Goal: Navigation & Orientation: Find specific page/section

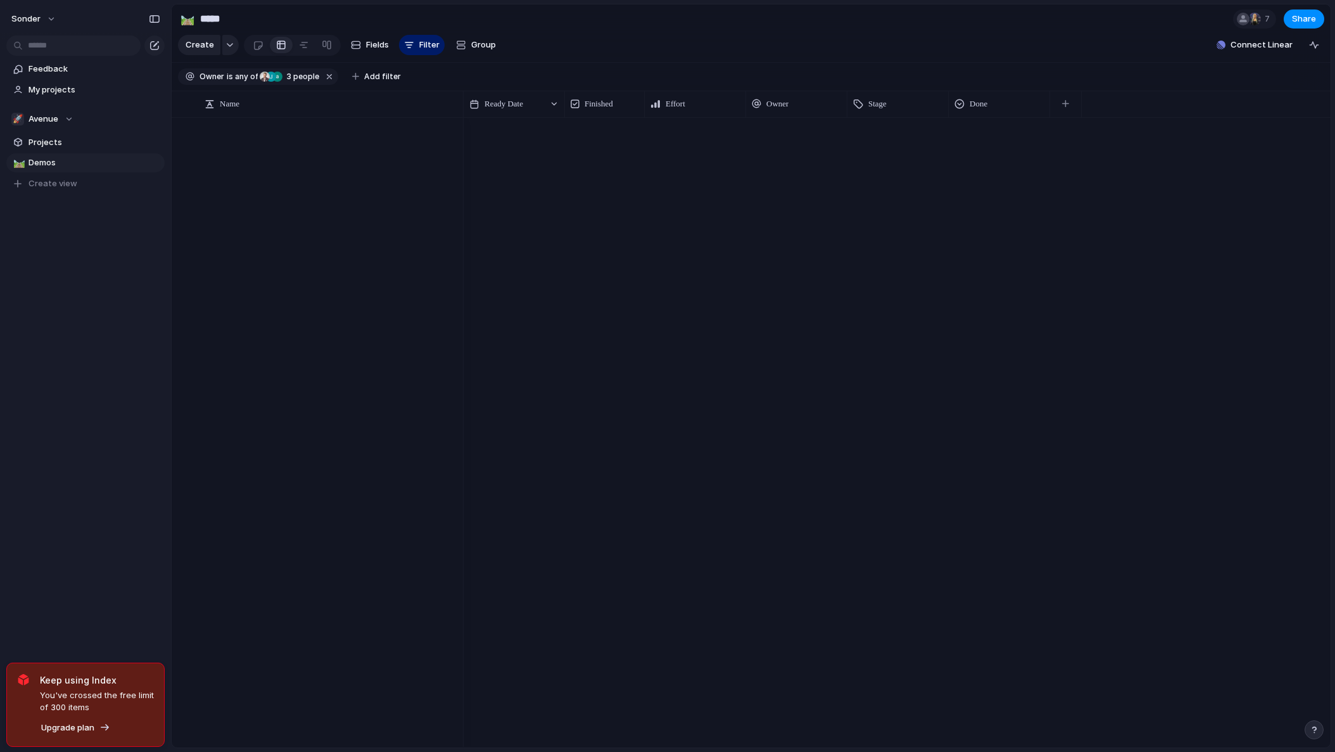
scroll to position [3710, 0]
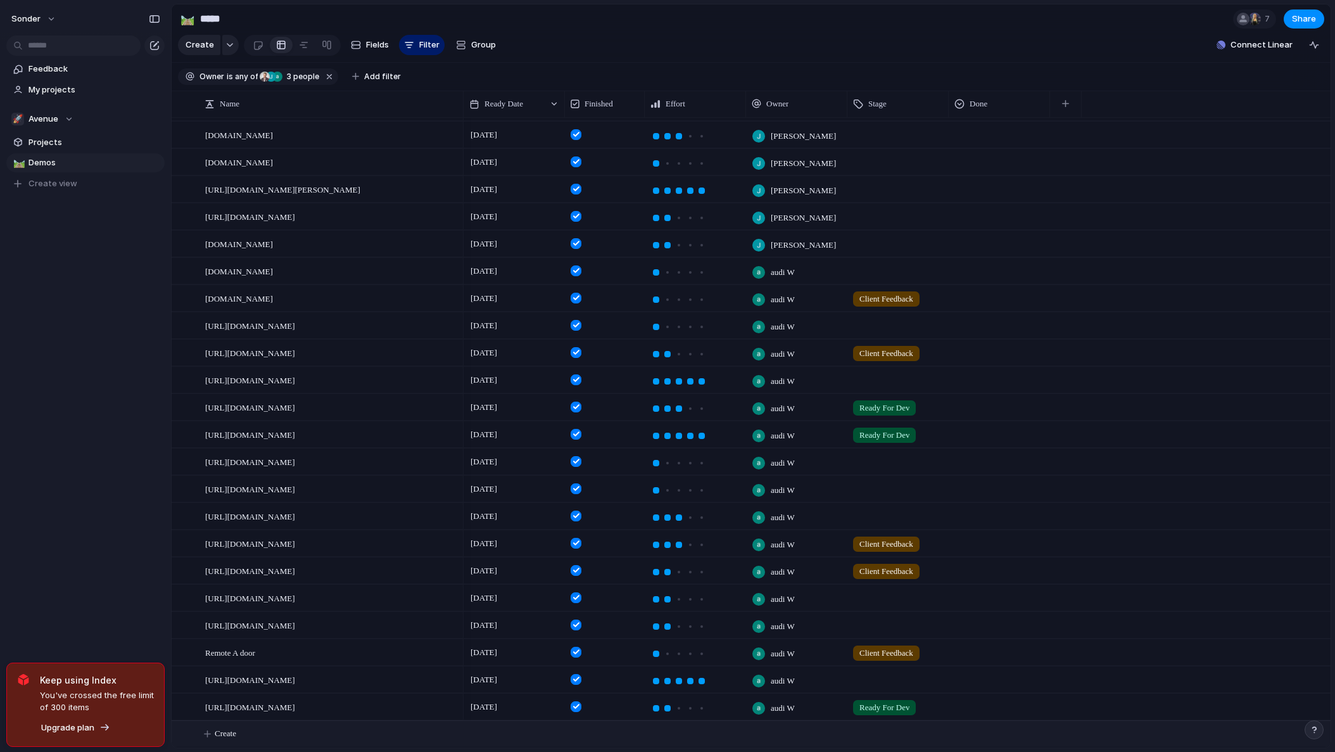
click at [248, 737] on button "Create" at bounding box center [767, 734] width 1166 height 26
click at [53, 122] on span "Avenue" at bounding box center [43, 119] width 30 height 13
click at [56, 175] on span "Audi's Board" at bounding box center [64, 170] width 51 height 13
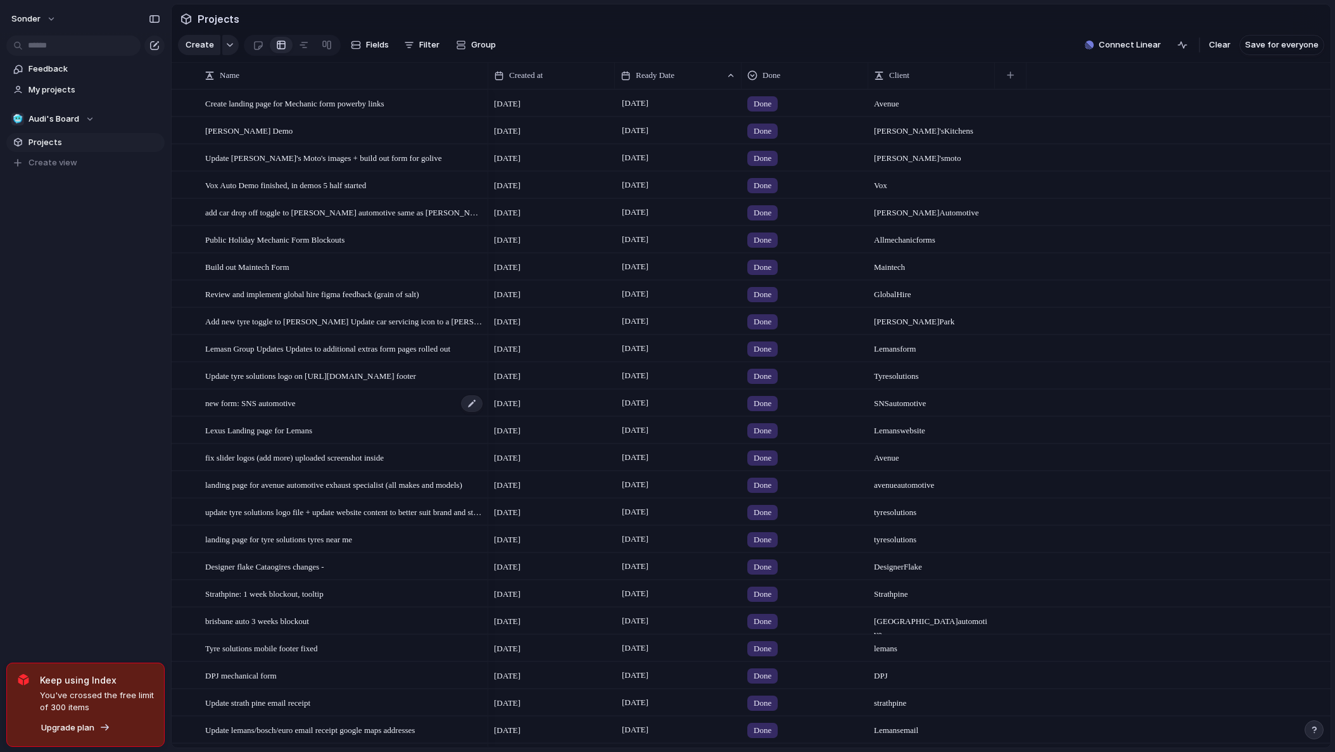
scroll to position [714, 0]
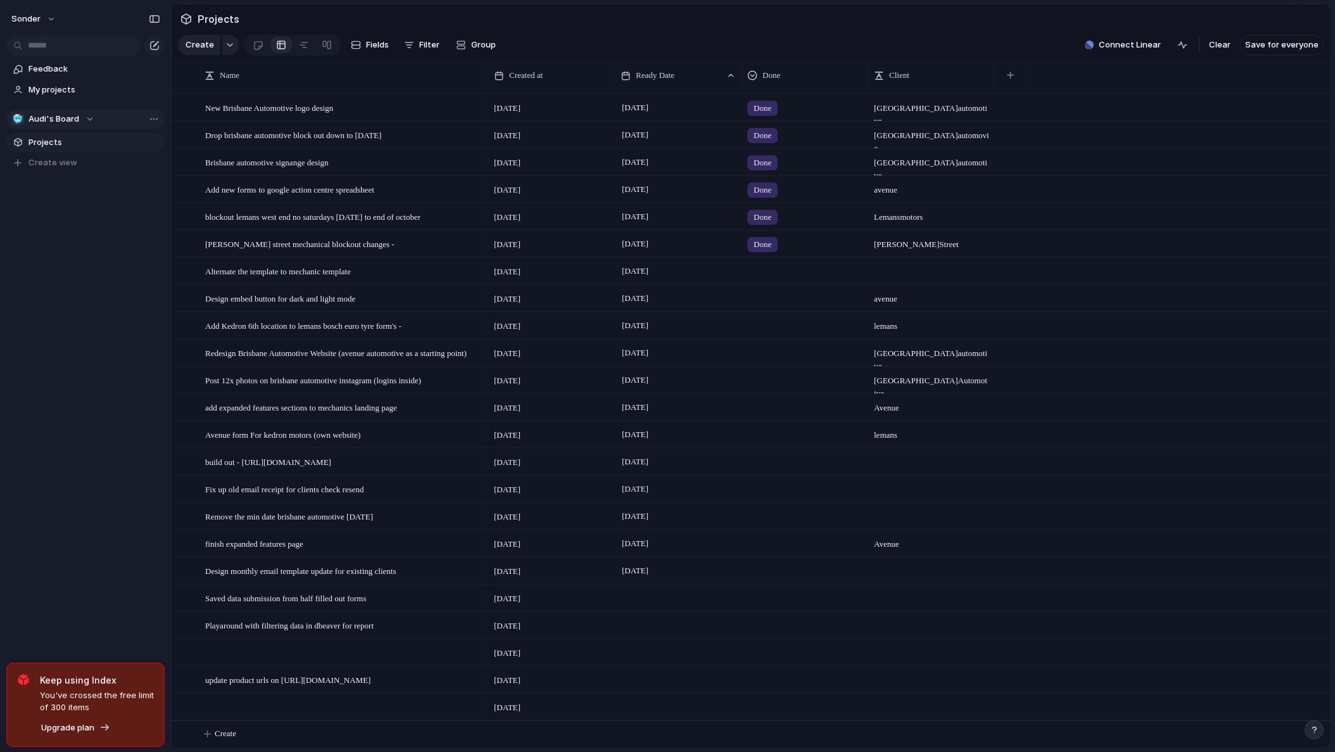
click at [87, 123] on div "🥶 Audi's Board" at bounding box center [52, 119] width 83 height 13
click at [70, 213] on span "[PERSON_NAME]'s Board" at bounding box center [88, 213] width 98 height 13
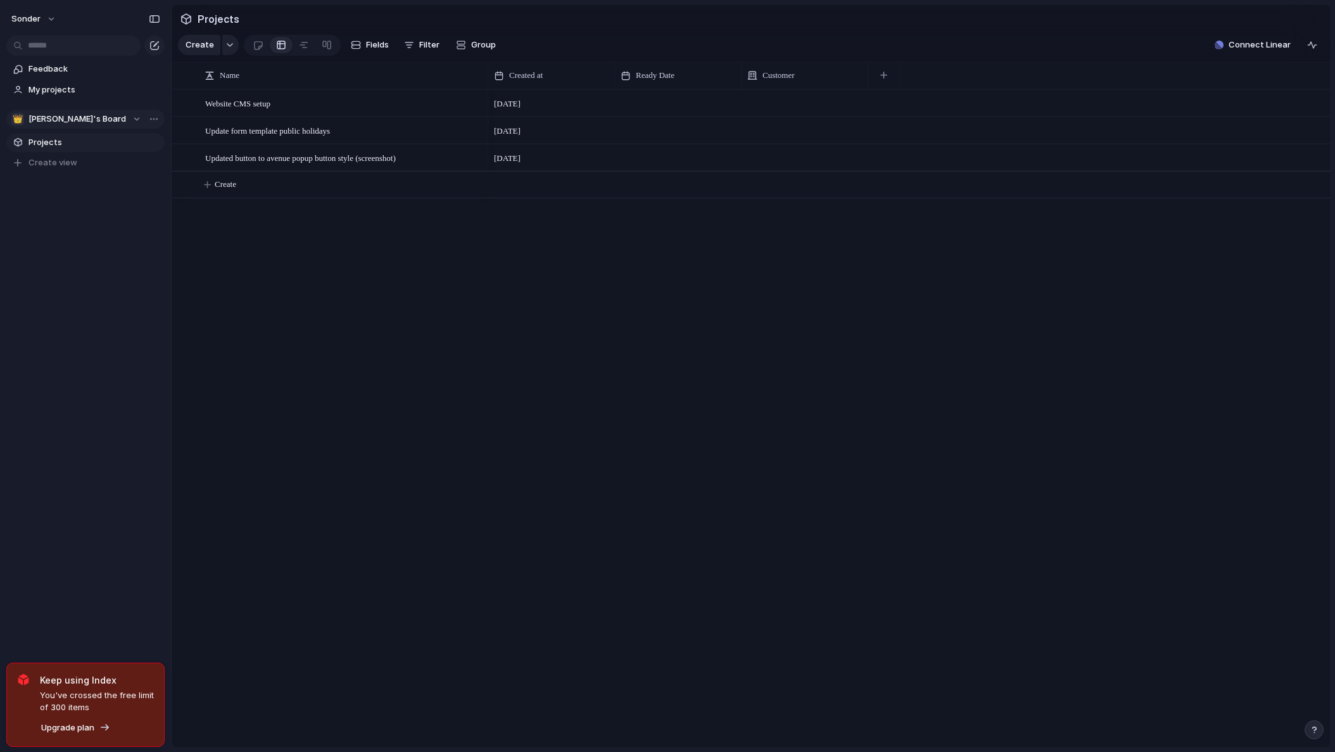
click at [63, 117] on span "[PERSON_NAME]'s Board" at bounding box center [77, 119] width 98 height 13
click at [65, 241] on div "☠️ Toms Board" at bounding box center [52, 234] width 67 height 15
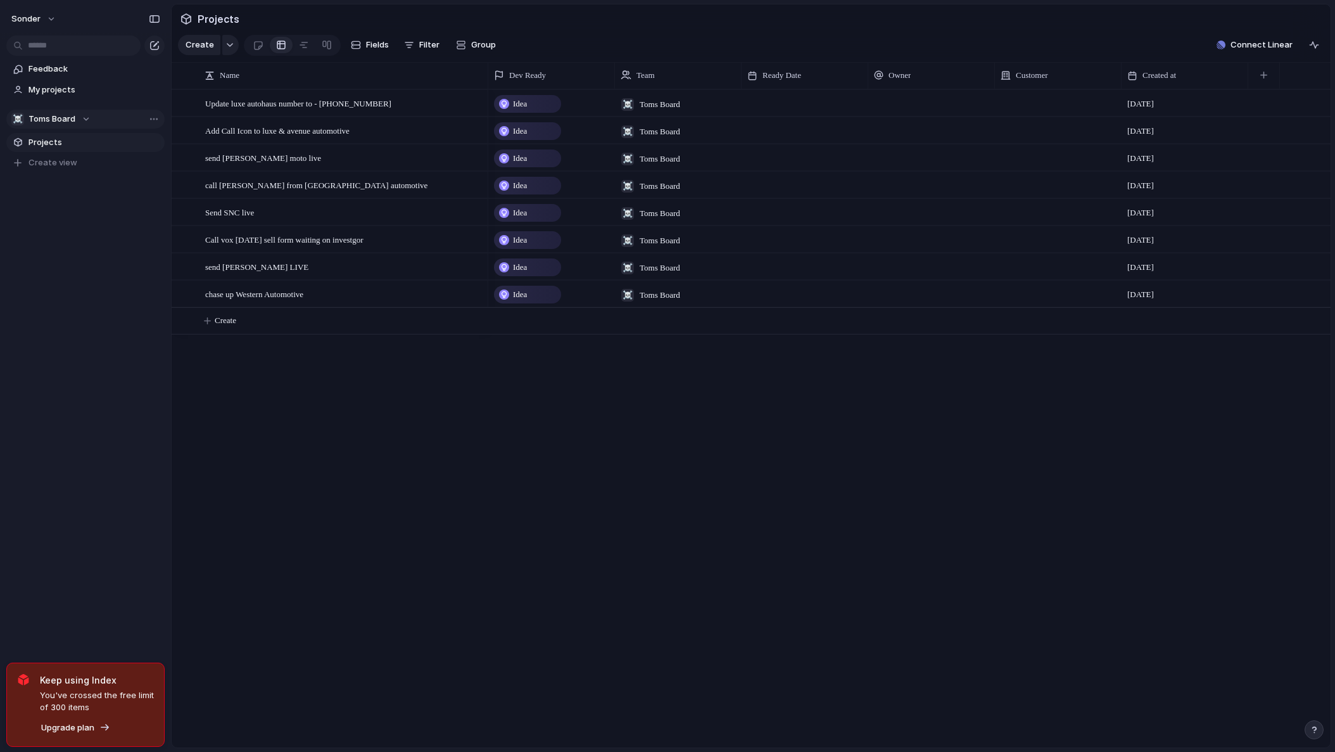
click at [60, 111] on button "☠️ Toms Board" at bounding box center [85, 119] width 158 height 19
click at [64, 251] on li "💅 [PERSON_NAME]" at bounding box center [85, 257] width 143 height 22
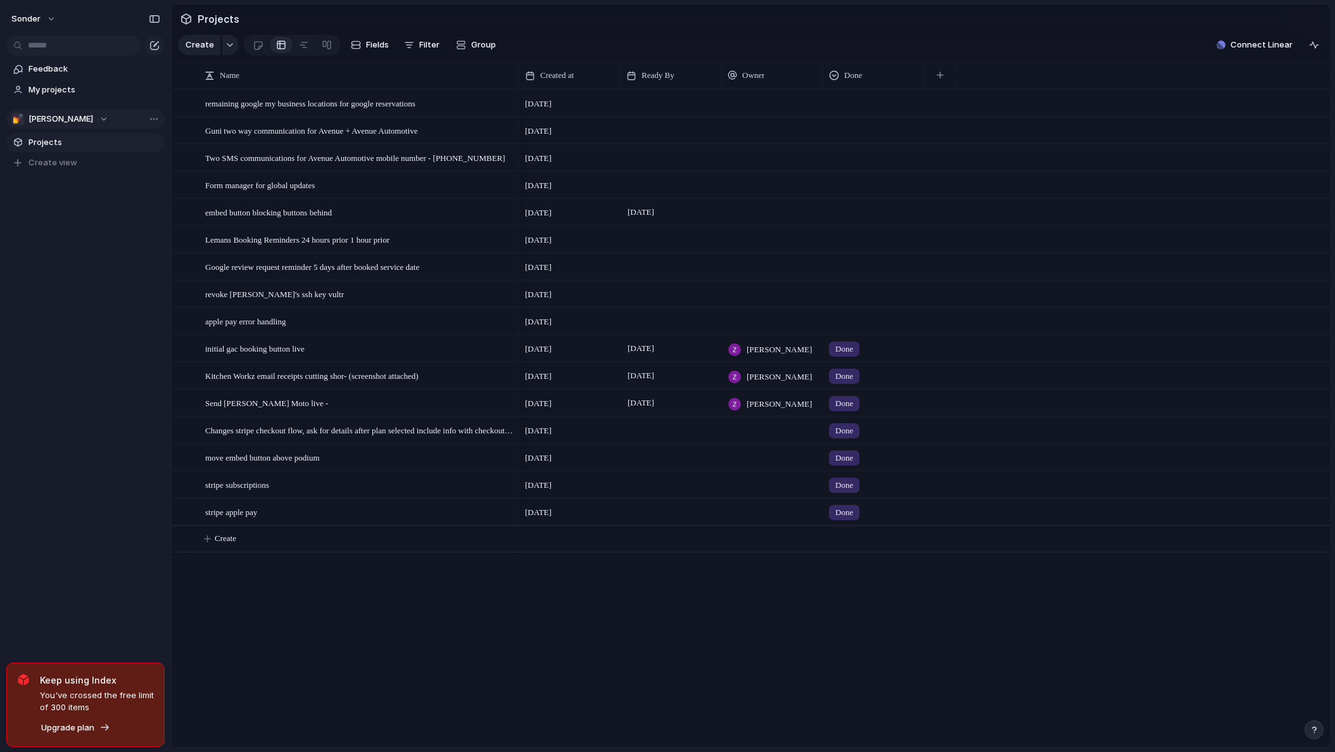
click at [52, 119] on div "💅 [PERSON_NAME]" at bounding box center [59, 119] width 97 height 13
click at [67, 165] on span "Audi's Board" at bounding box center [64, 170] width 51 height 13
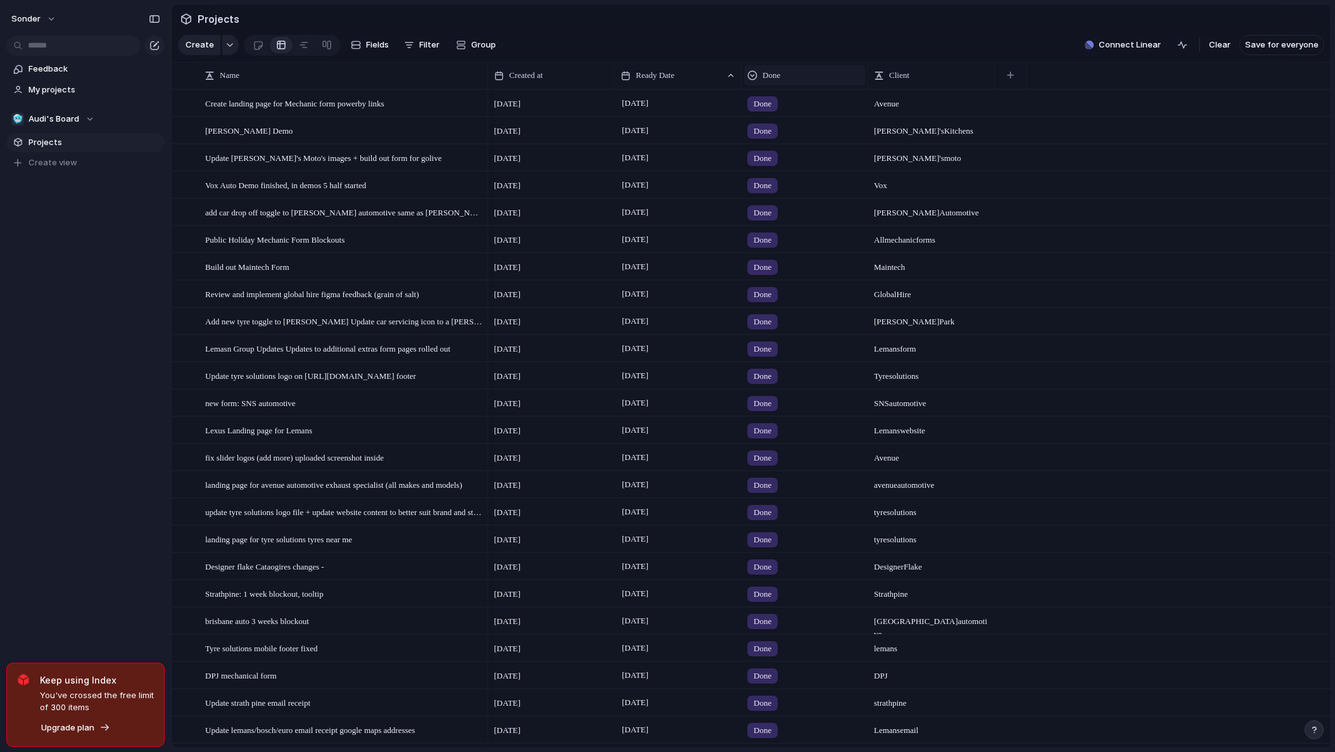
click at [778, 82] on span "Done" at bounding box center [771, 75] width 18 height 13
click at [804, 167] on li "Sort descending" at bounding box center [793, 174] width 93 height 20
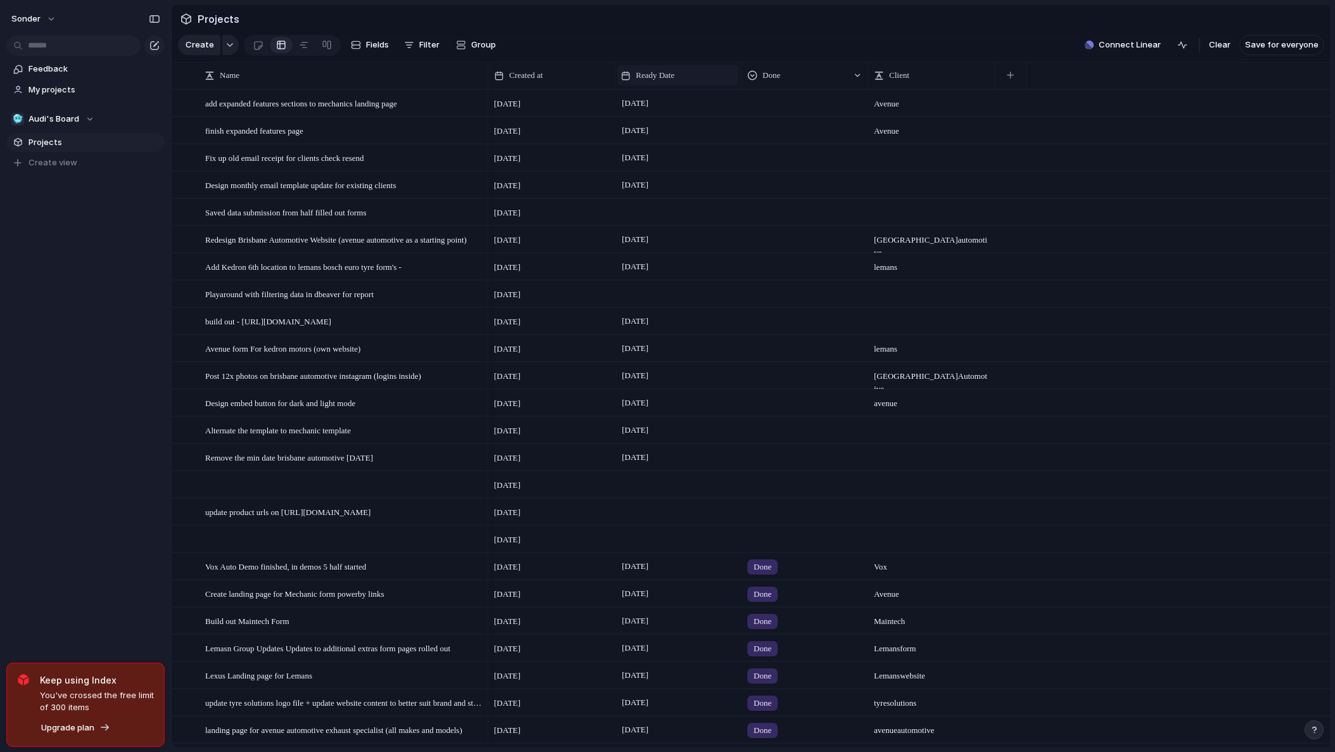
click at [643, 81] on span "Ready Date" at bounding box center [655, 75] width 39 height 13
click at [659, 61] on div "Modify Hide Sort ascending Sort descending" at bounding box center [667, 376] width 1335 height 752
click at [370, 519] on span "update product urls on [URL][DOMAIN_NAME]" at bounding box center [287, 511] width 165 height 15
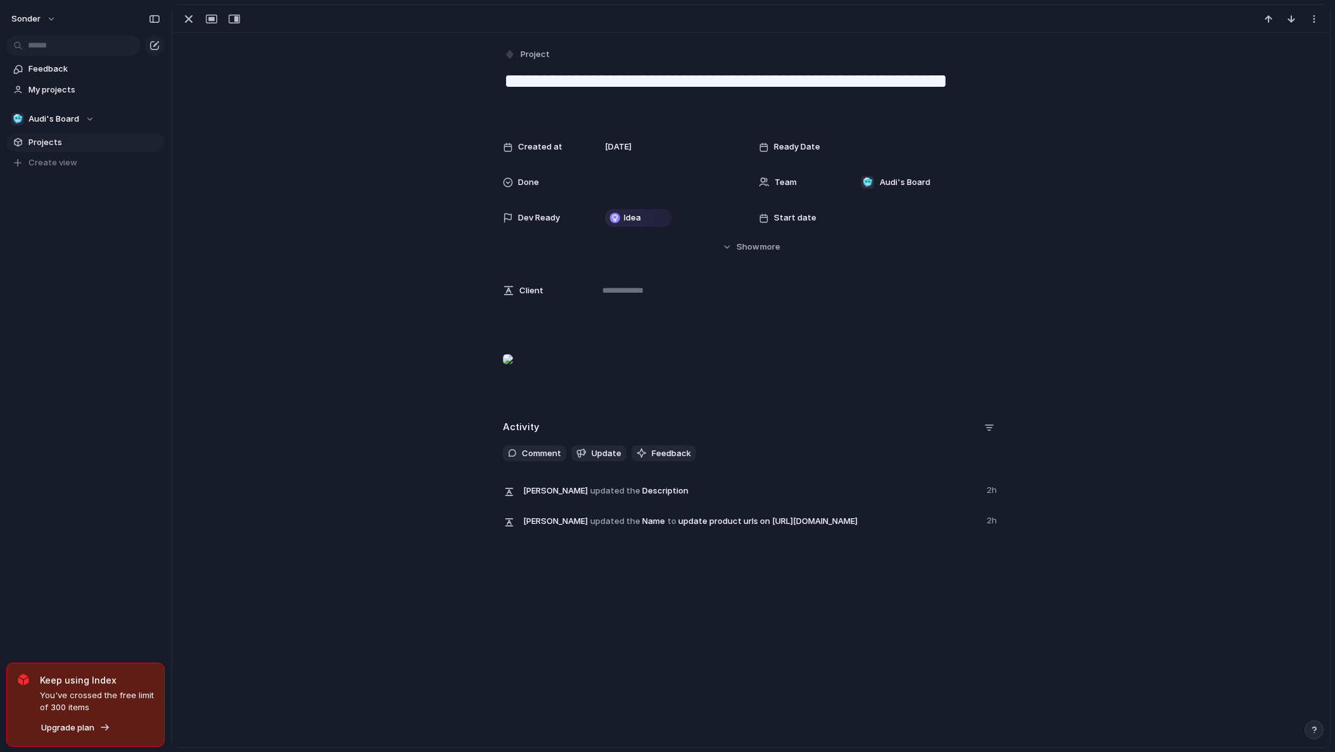
click at [513, 372] on div at bounding box center [508, 358] width 10 height 25
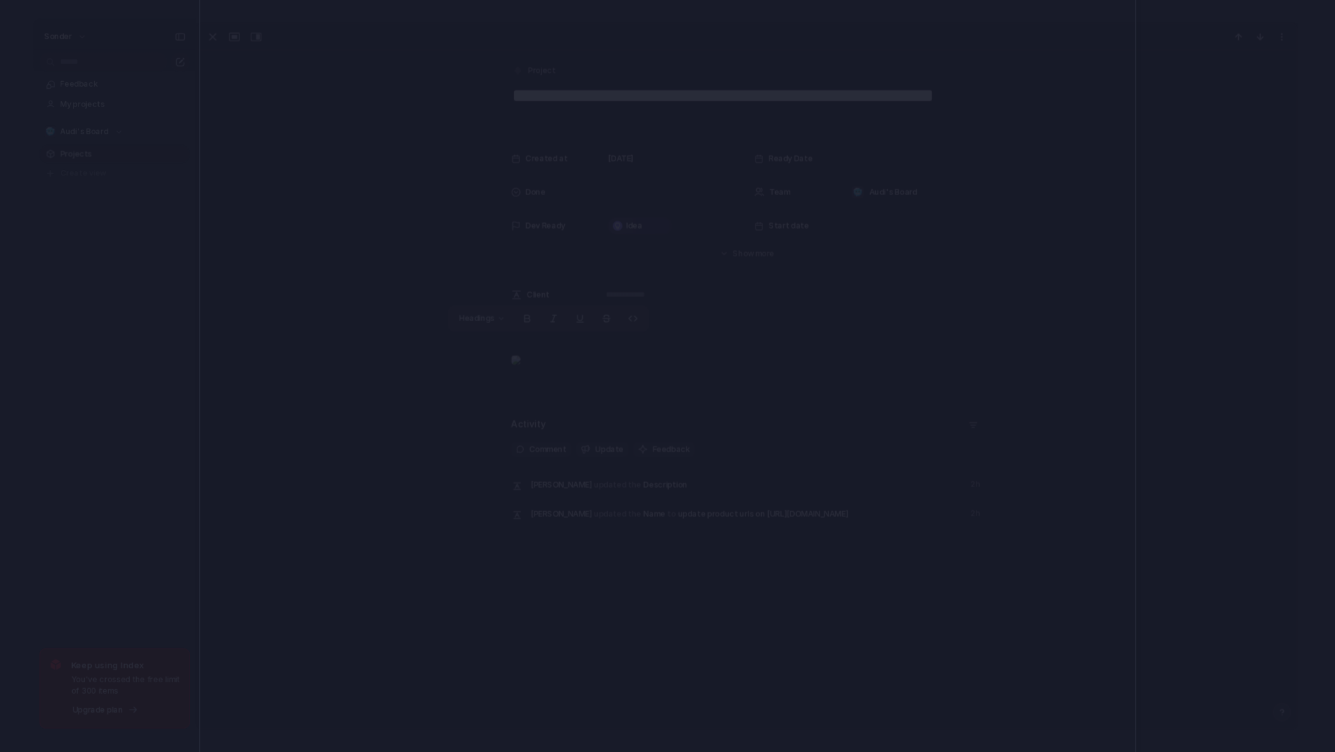
click at [1259, 363] on div at bounding box center [667, 376] width 1335 height 752
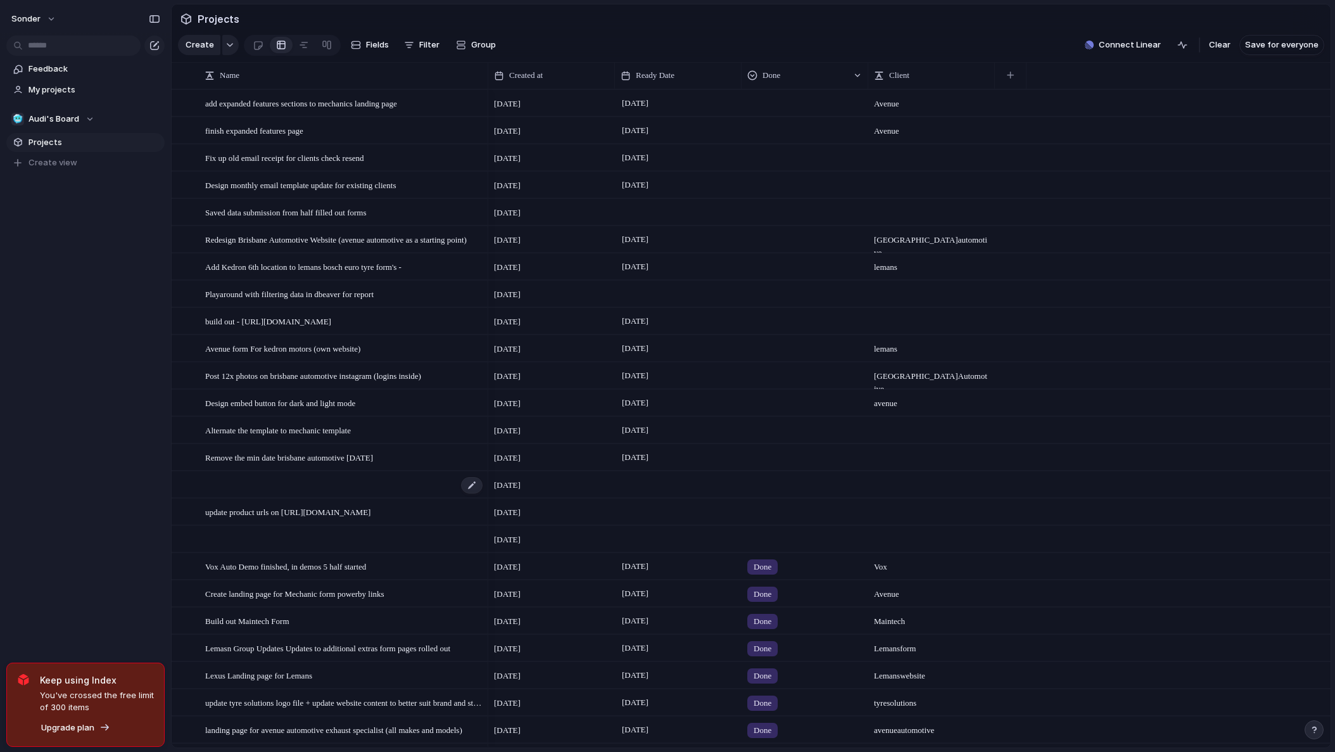
click at [320, 487] on div at bounding box center [344, 485] width 279 height 26
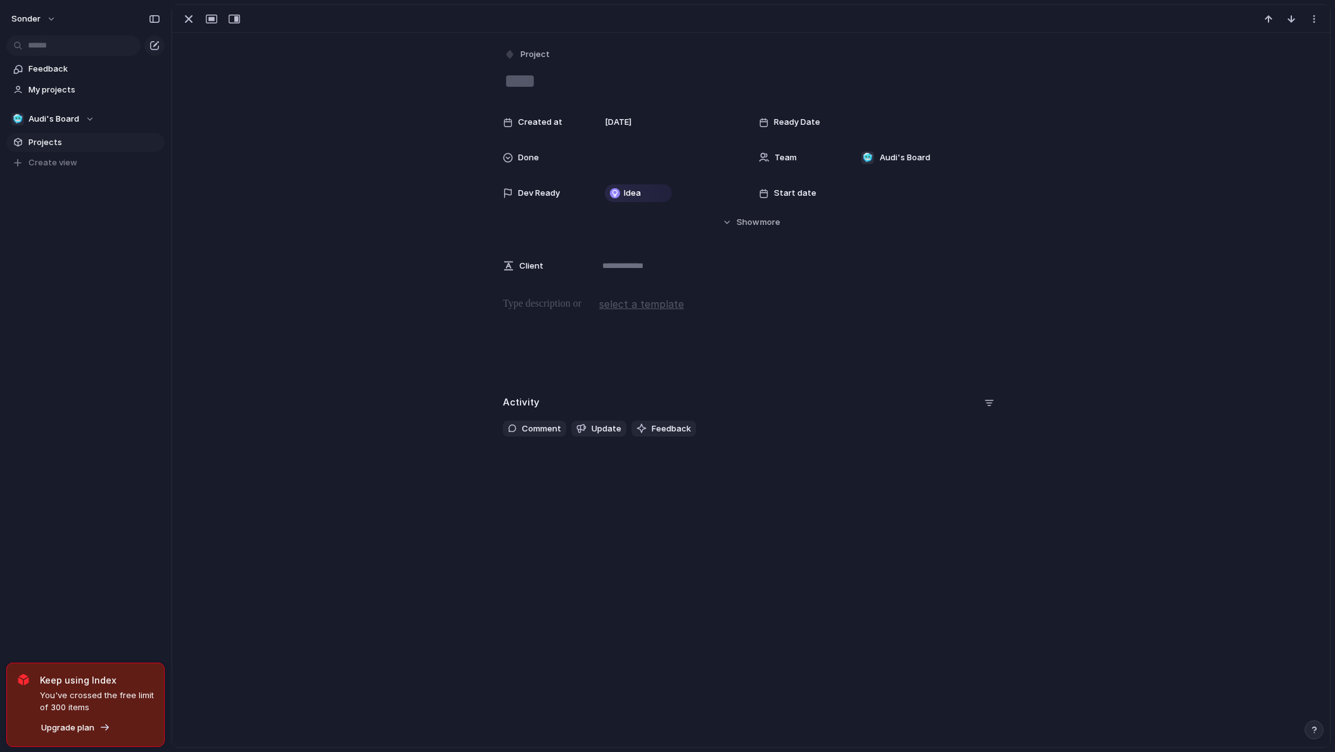
click at [529, 79] on textarea at bounding box center [751, 81] width 496 height 27
click at [187, 24] on div "button" at bounding box center [188, 18] width 15 height 15
type textarea "**********"
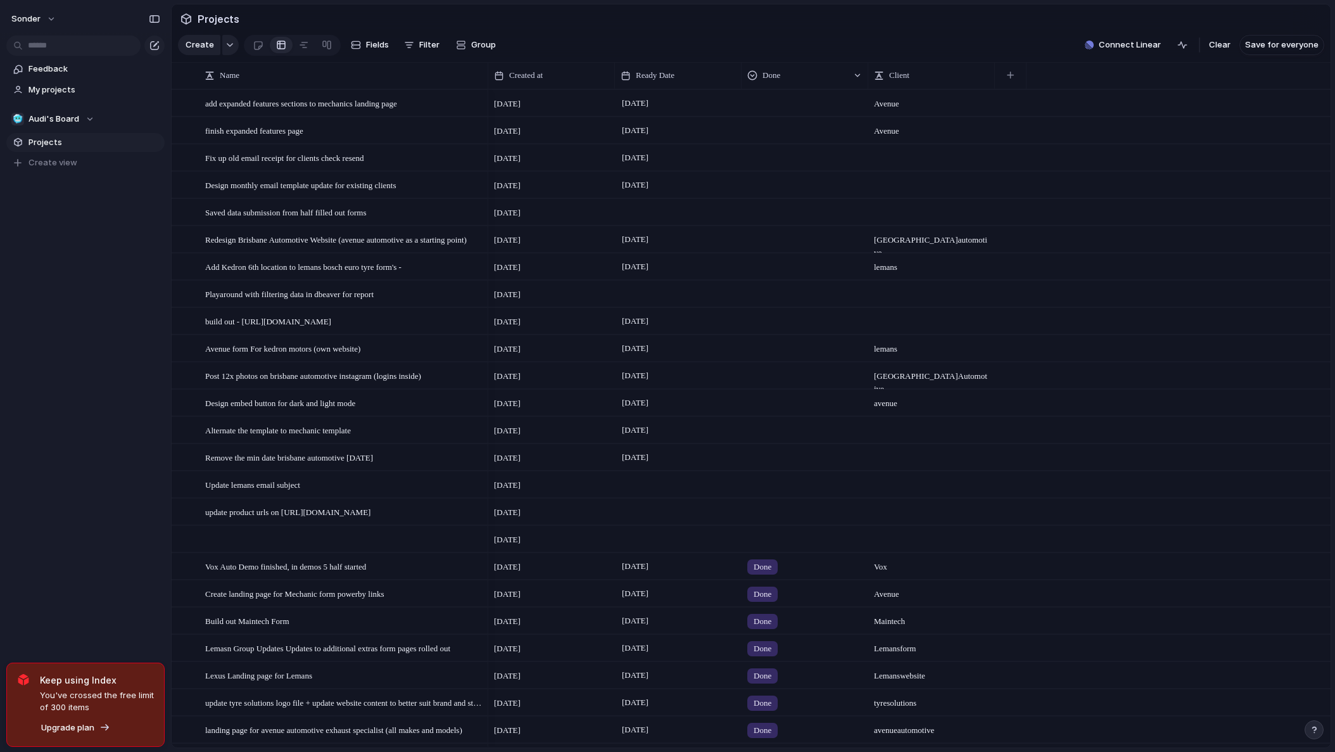
click at [905, 485] on div at bounding box center [931, 478] width 125 height 13
type textarea "******"
click at [515, 519] on span "[DATE]" at bounding box center [507, 512] width 27 height 13
click at [521, 519] on span "[DATE]" at bounding box center [507, 512] width 27 height 13
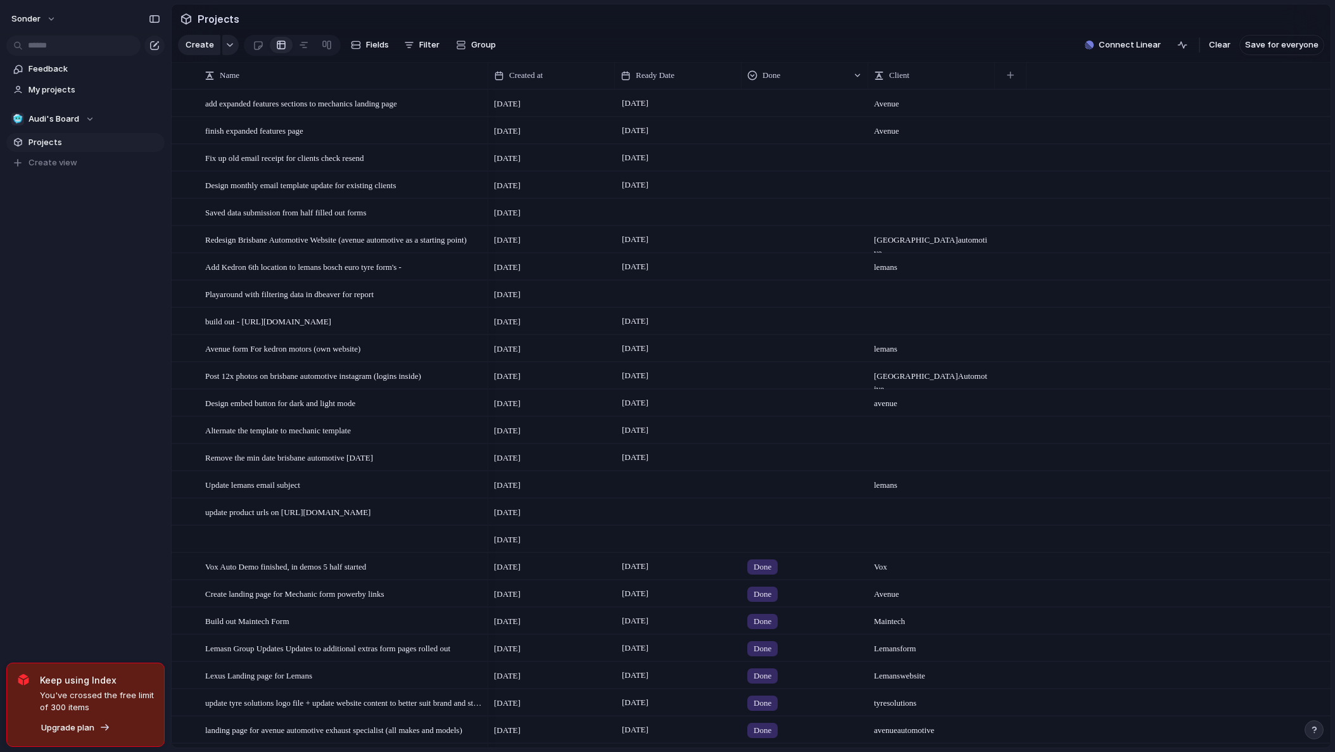
click at [534, 519] on div "[DATE]" at bounding box center [551, 509] width 125 height 20
click at [405, 508] on div "update product urls on [URL][DOMAIN_NAME]" at bounding box center [344, 512] width 279 height 26
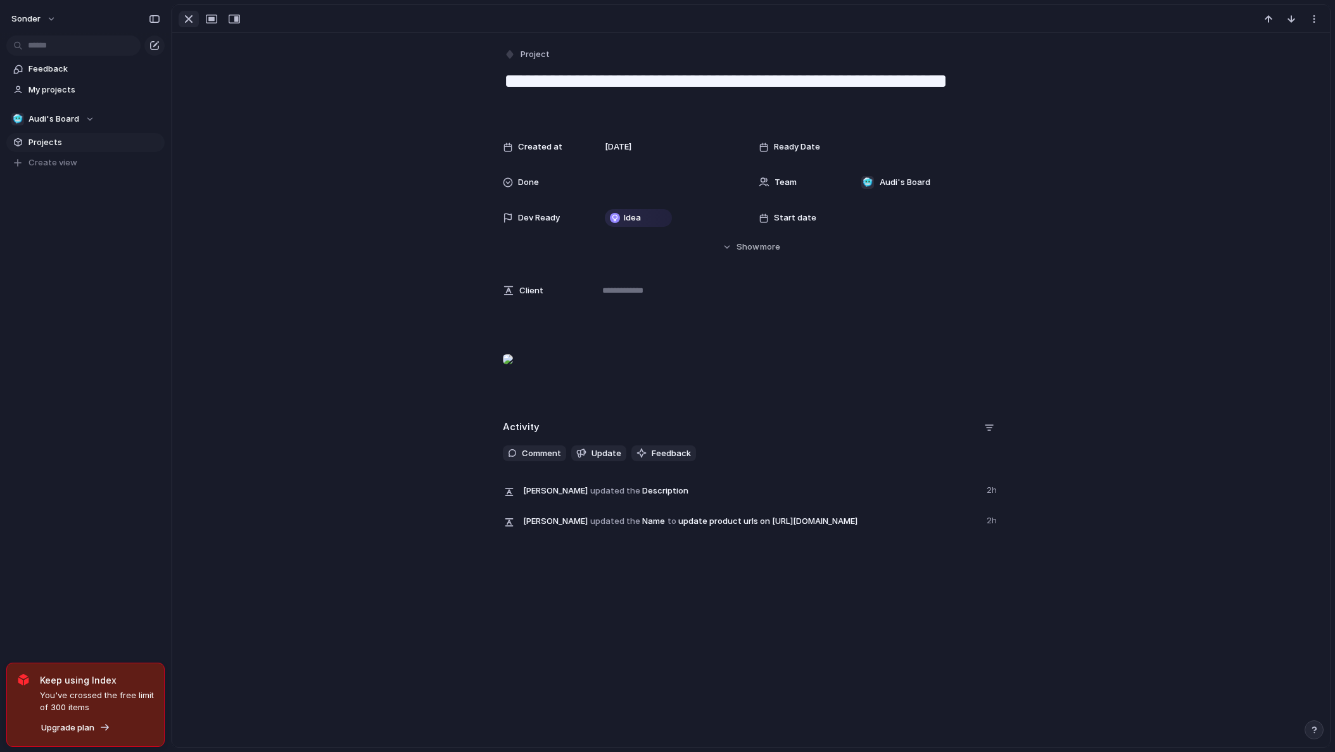
click at [179, 22] on button "button" at bounding box center [189, 19] width 20 height 16
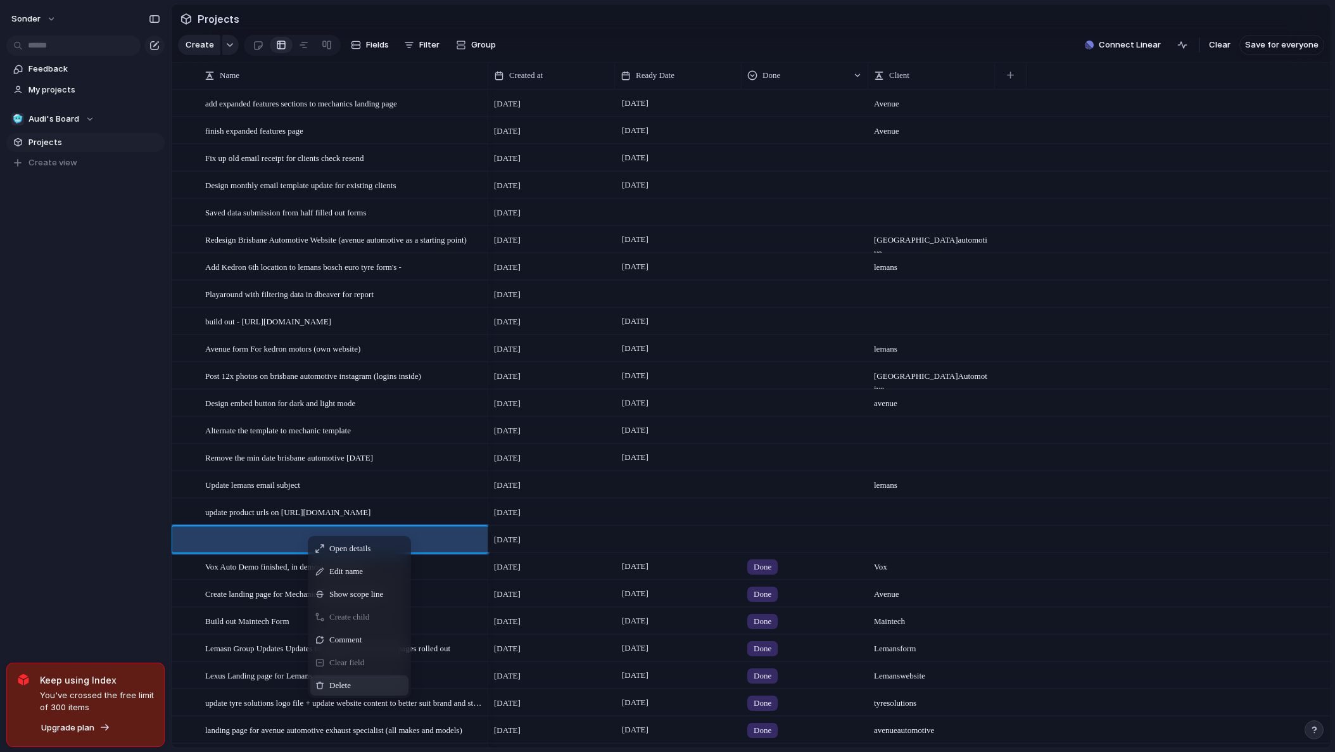
click at [340, 687] on div "Delete" at bounding box center [359, 685] width 98 height 20
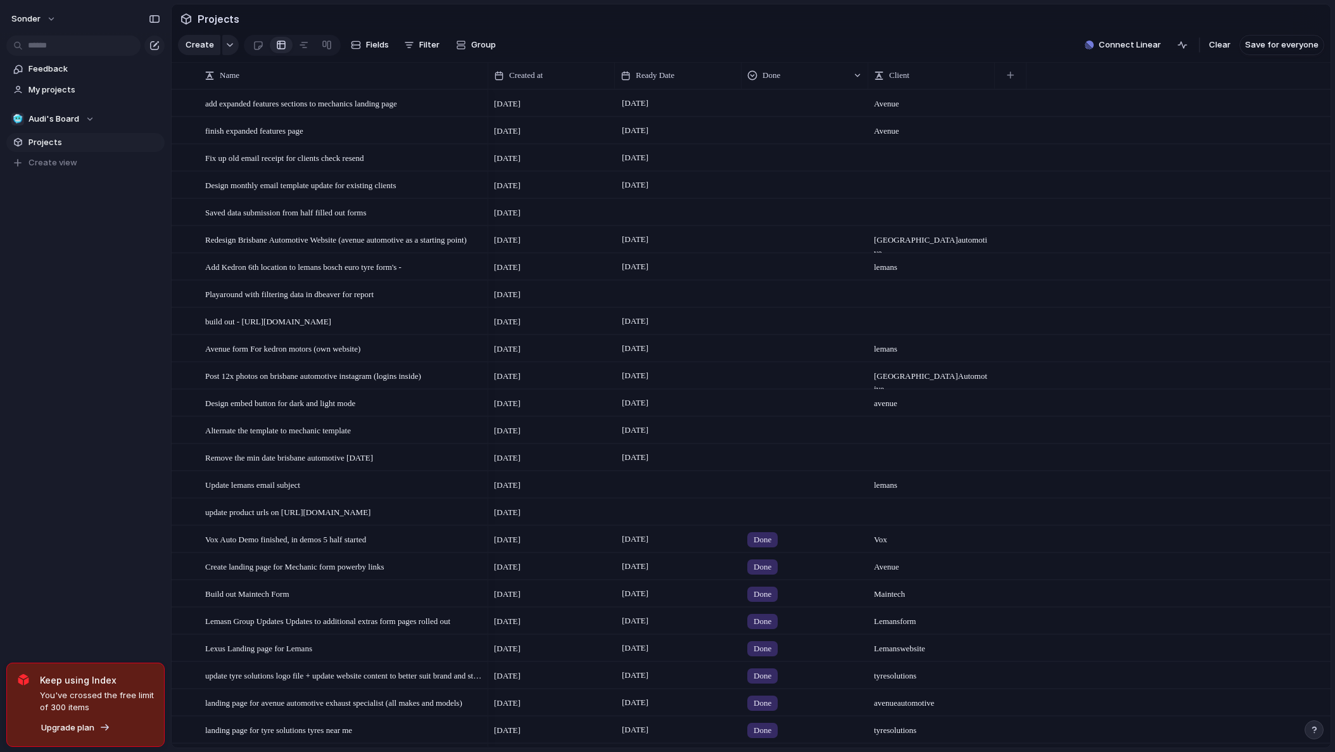
click at [521, 219] on span "[DATE]" at bounding box center [507, 212] width 27 height 13
click at [472, 217] on div at bounding box center [472, 213] width 22 height 16
click at [435, 221] on textarea "**********" at bounding box center [342, 223] width 274 height 16
click at [286, 219] on span "Saved data submission from half filled out forms" at bounding box center [285, 212] width 161 height 15
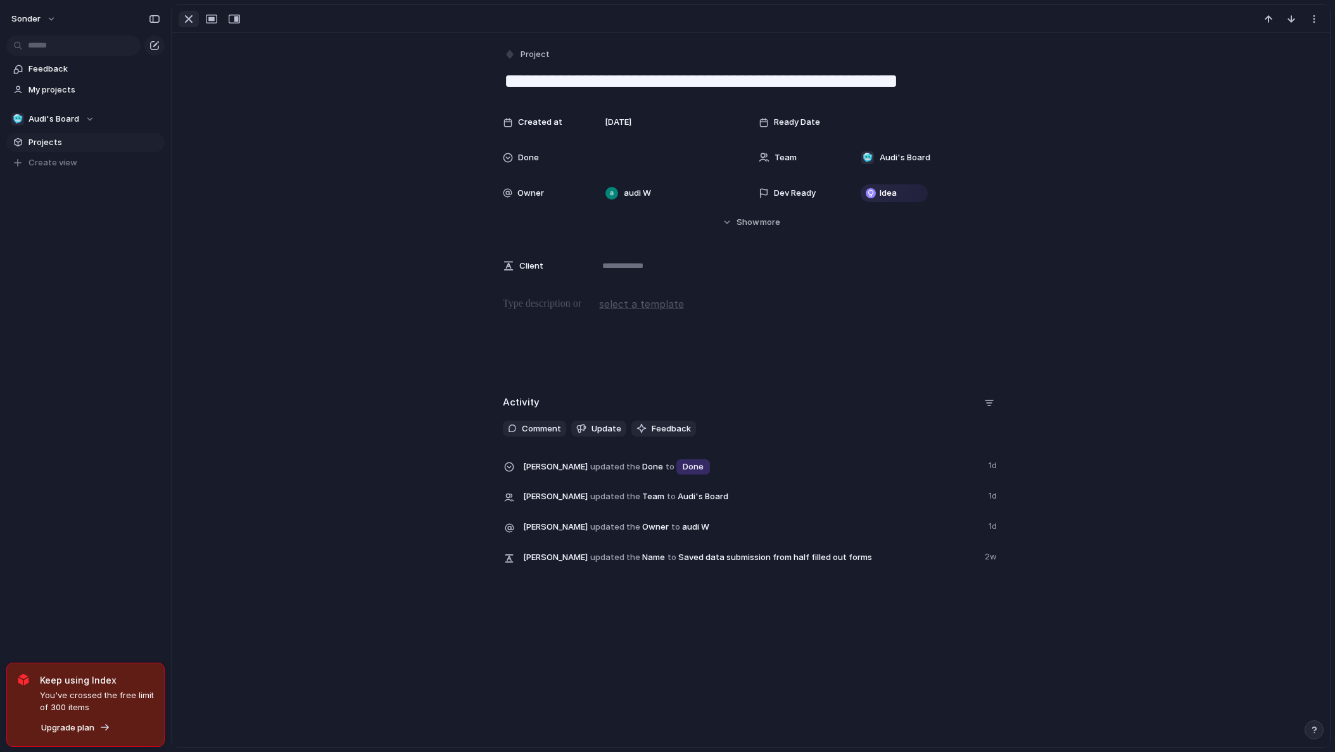
click at [186, 18] on div "button" at bounding box center [188, 18] width 15 height 15
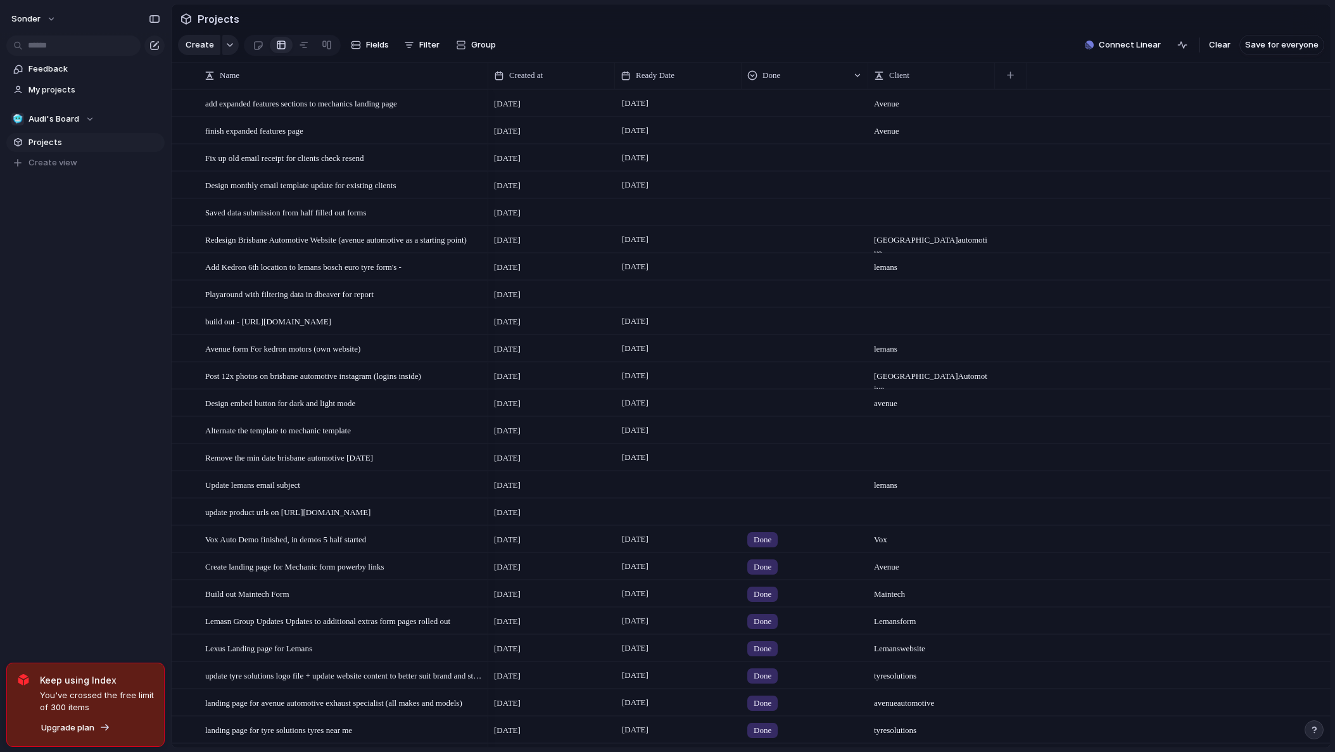
click at [764, 220] on div at bounding box center [804, 209] width 125 height 21
click at [778, 291] on div "Done" at bounding box center [767, 295] width 34 height 15
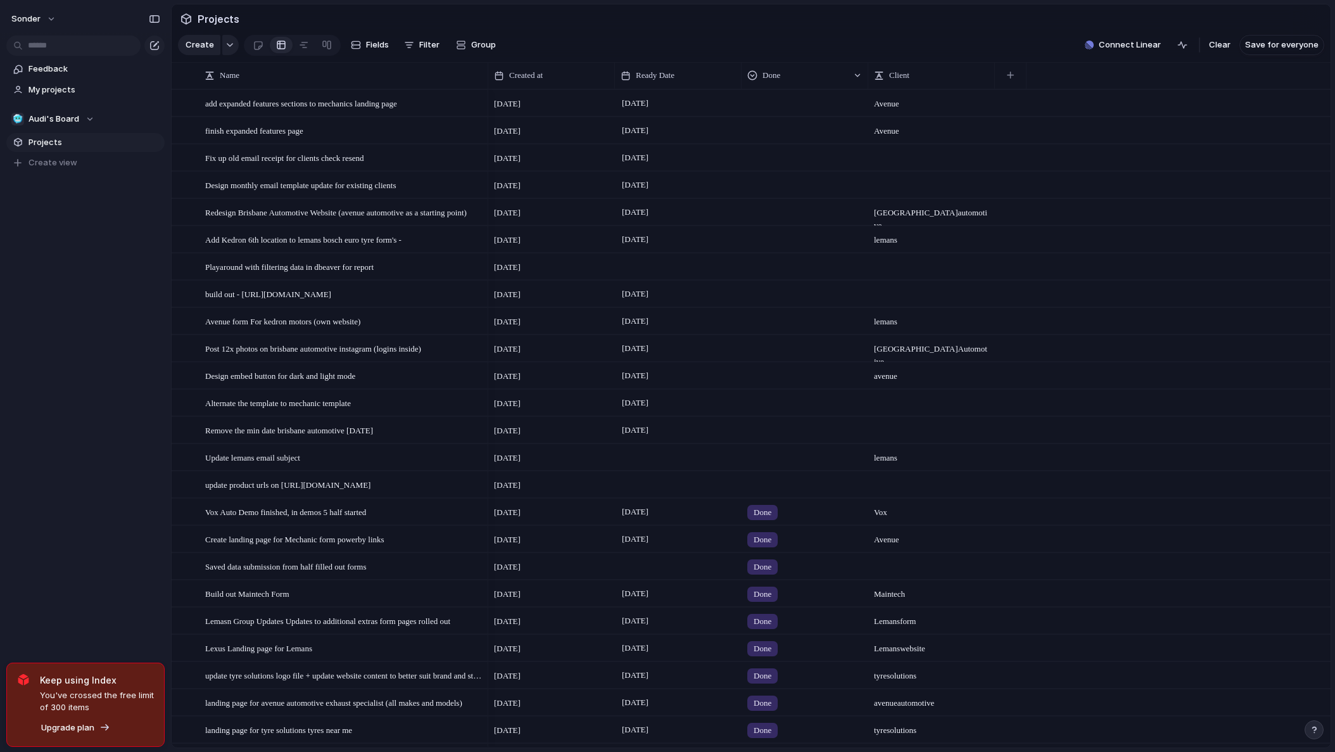
click at [521, 272] on span "[DATE]" at bounding box center [507, 267] width 27 height 13
click at [521, 274] on span "[DATE]" at bounding box center [507, 267] width 27 height 13
click at [519, 274] on span "[DATE]" at bounding box center [507, 267] width 27 height 13
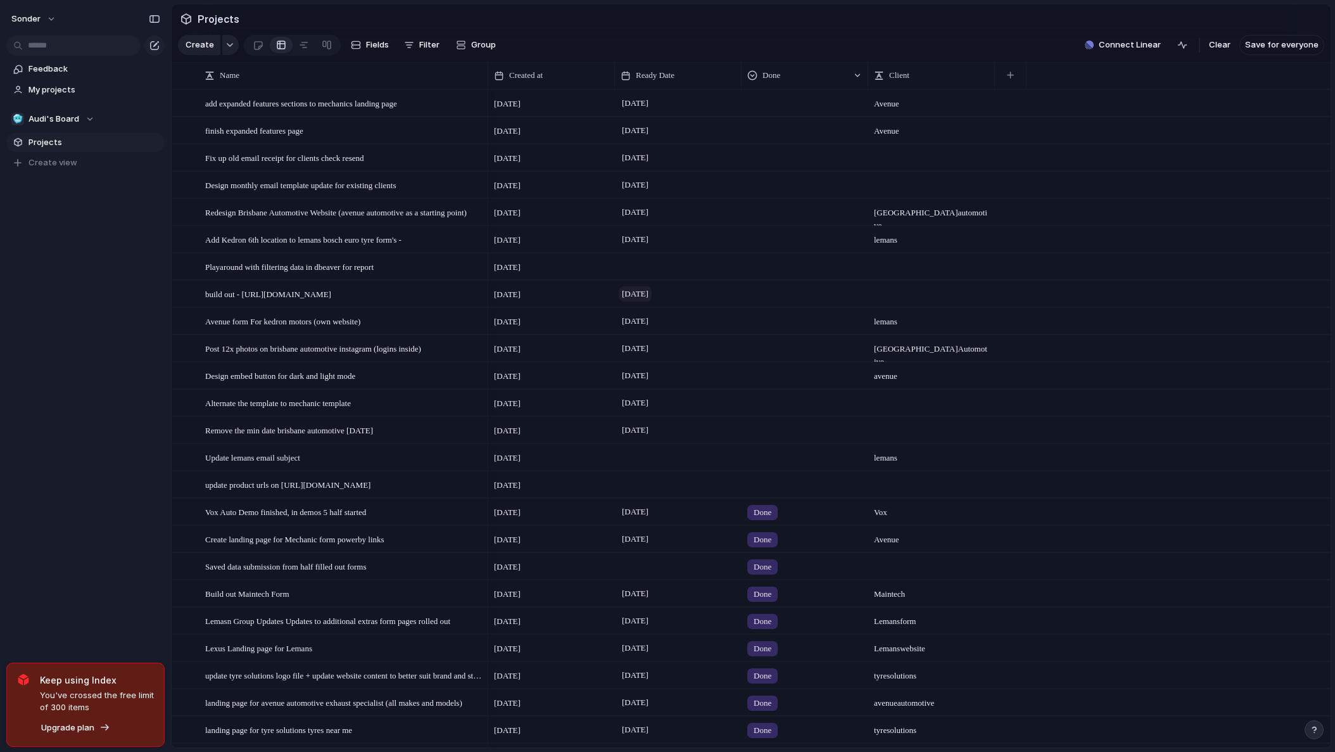
click at [624, 301] on span "[DATE]" at bounding box center [635, 293] width 33 height 15
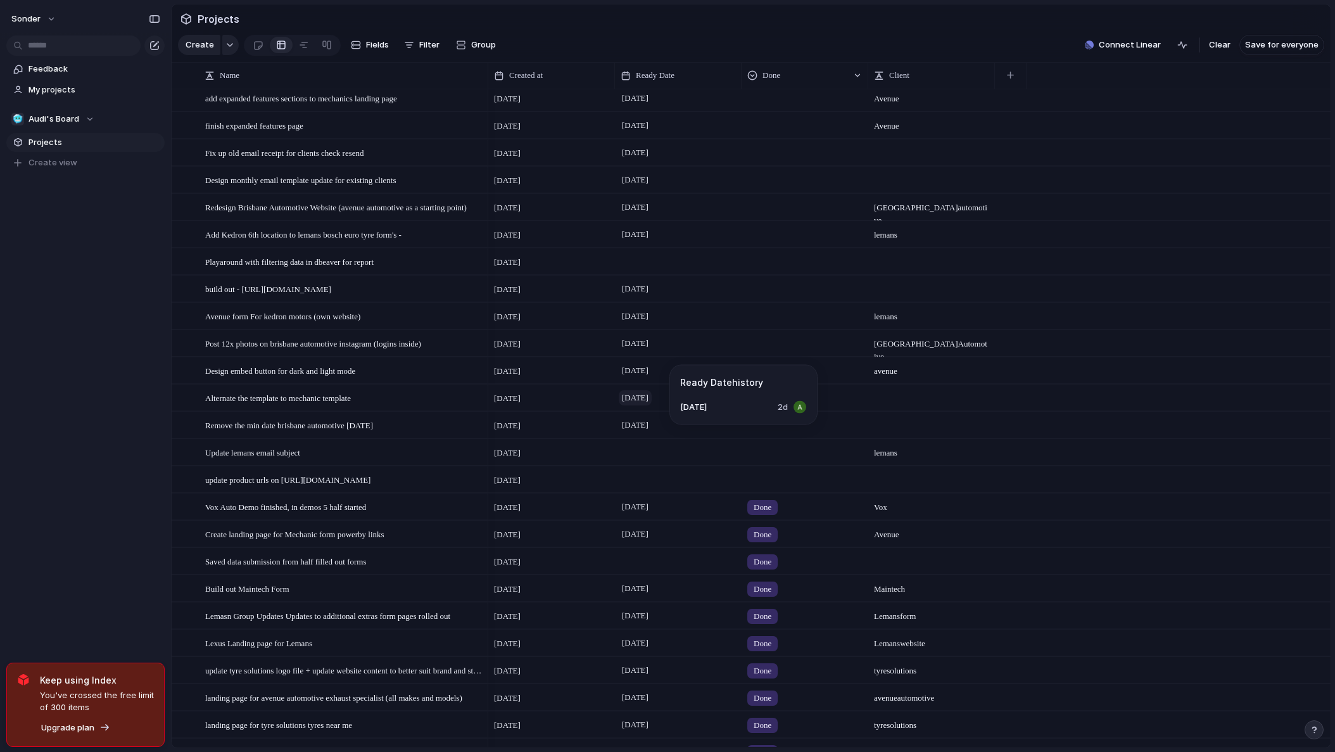
click at [628, 404] on span "[DATE]" at bounding box center [635, 397] width 33 height 15
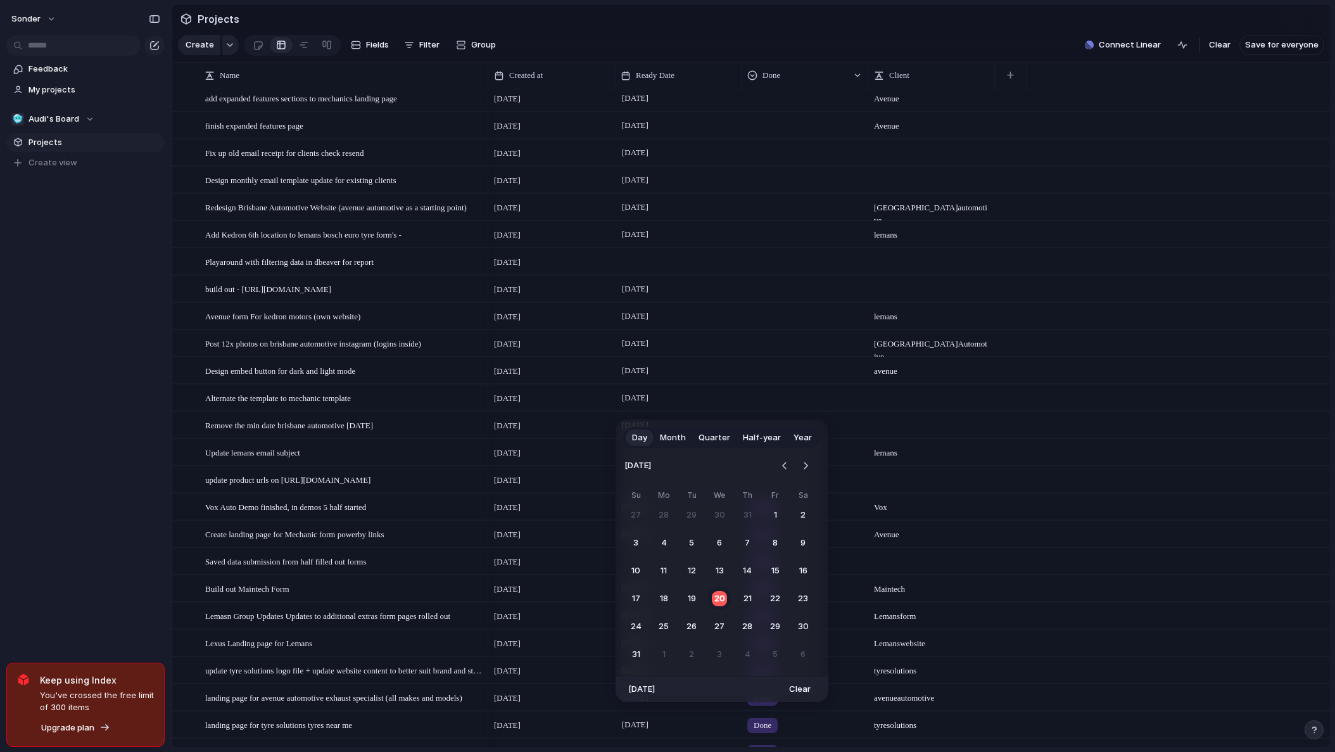
drag, startPoint x: 753, startPoint y: 597, endPoint x: 762, endPoint y: 565, distance: 32.9
click at [754, 595] on button "21" at bounding box center [747, 598] width 23 height 23
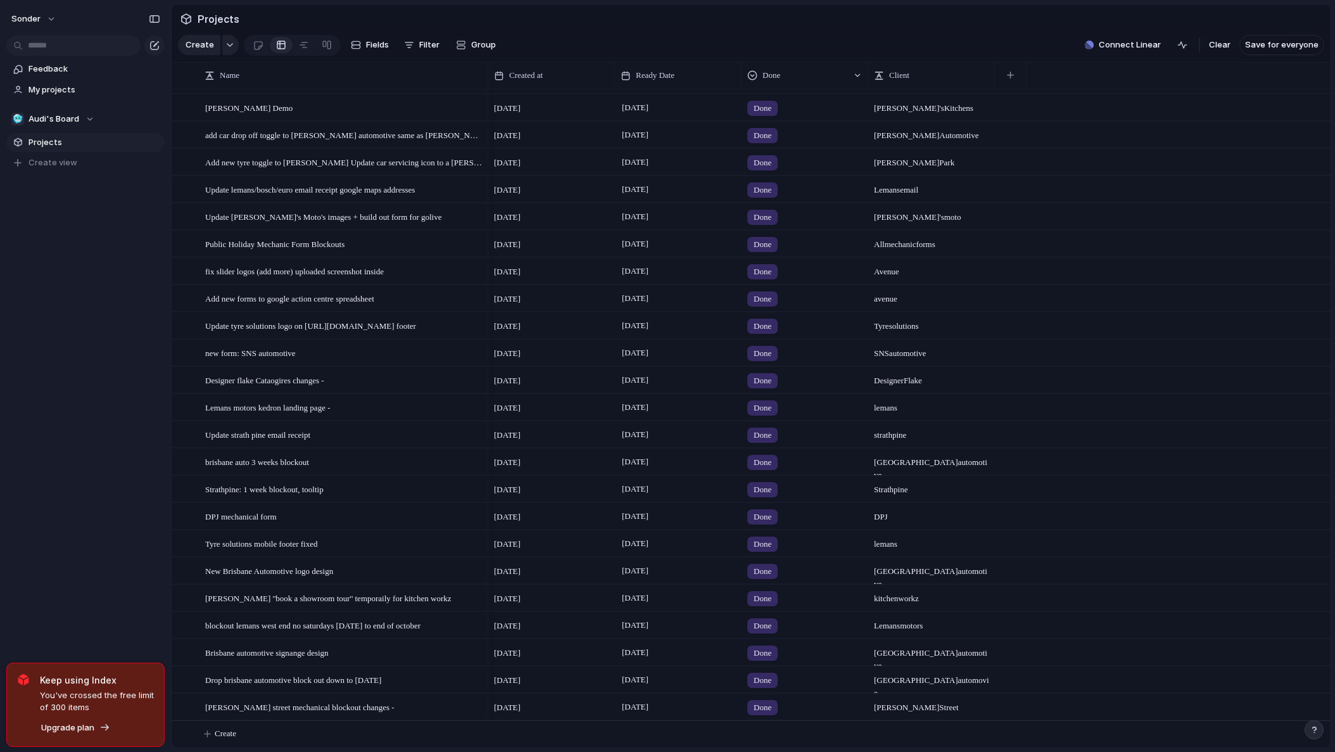
scroll to position [0, 0]
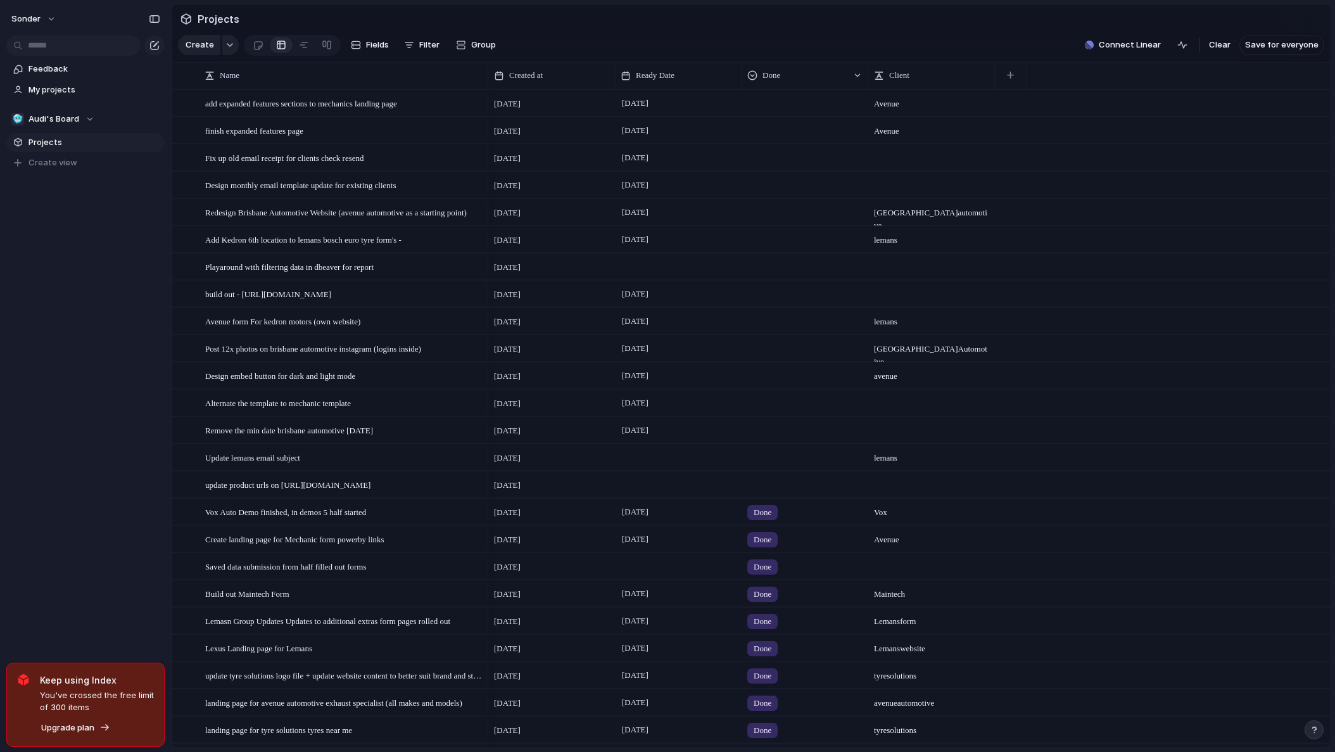
click at [798, 248] on div at bounding box center [804, 237] width 125 height 21
click at [791, 324] on li "Done" at bounding box center [796, 323] width 103 height 22
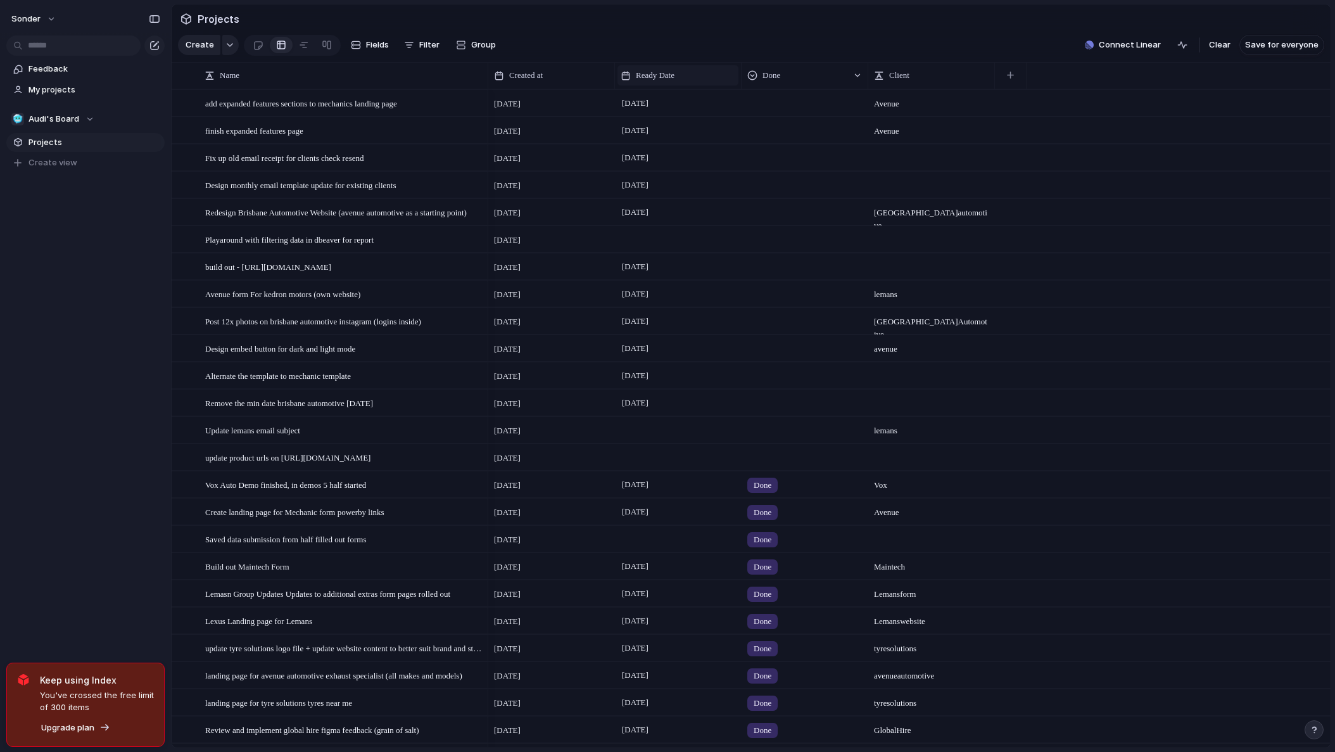
click at [683, 80] on div "Ready Date" at bounding box center [678, 75] width 115 height 13
click at [659, 169] on span "Sort descending" at bounding box center [675, 174] width 66 height 13
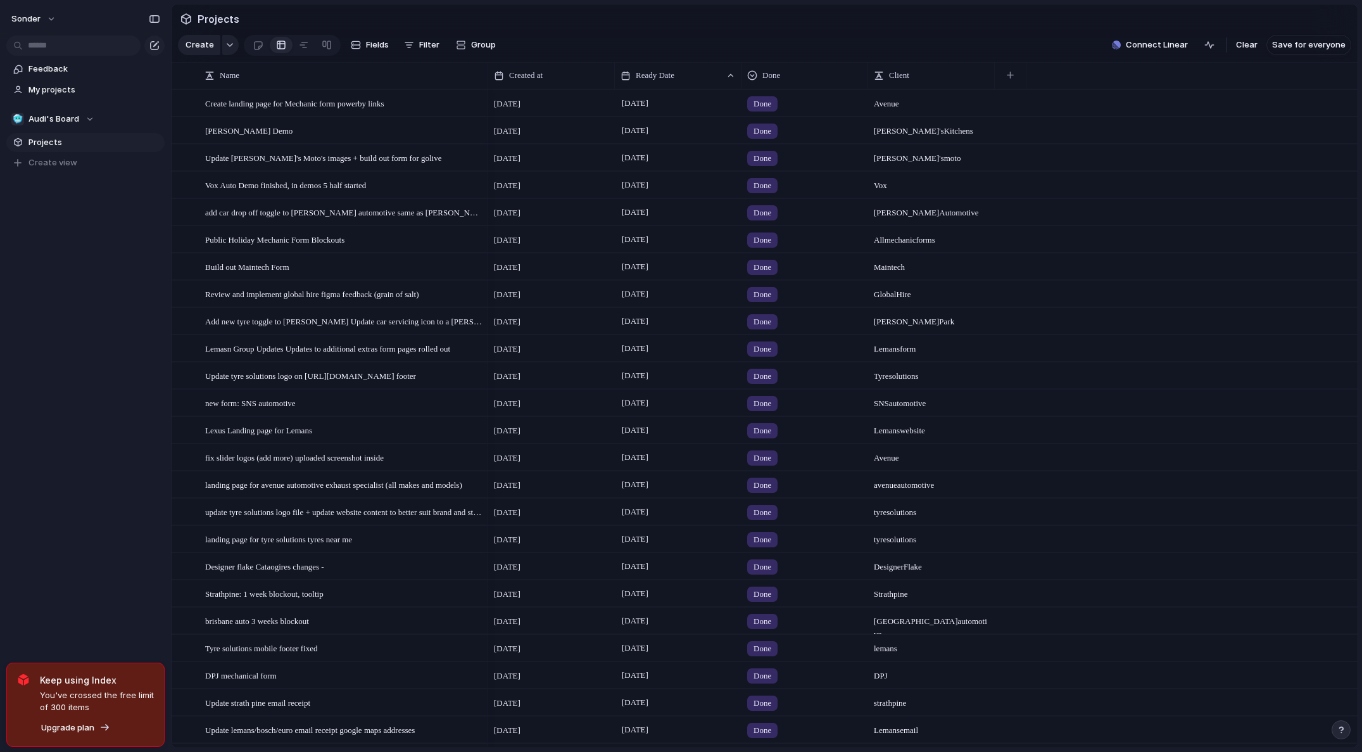
scroll to position [659, 0]
